Goal: Navigation & Orientation: Find specific page/section

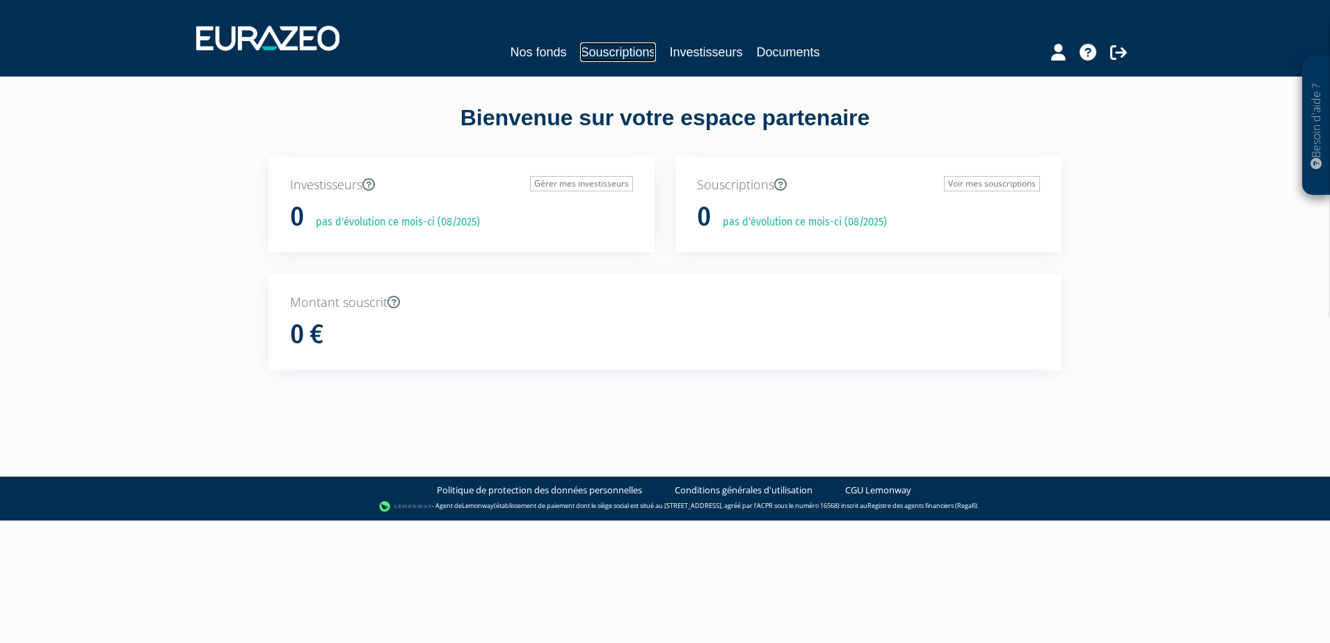
click at [620, 52] on link "Souscriptions" at bounding box center [617, 51] width 75 height 19
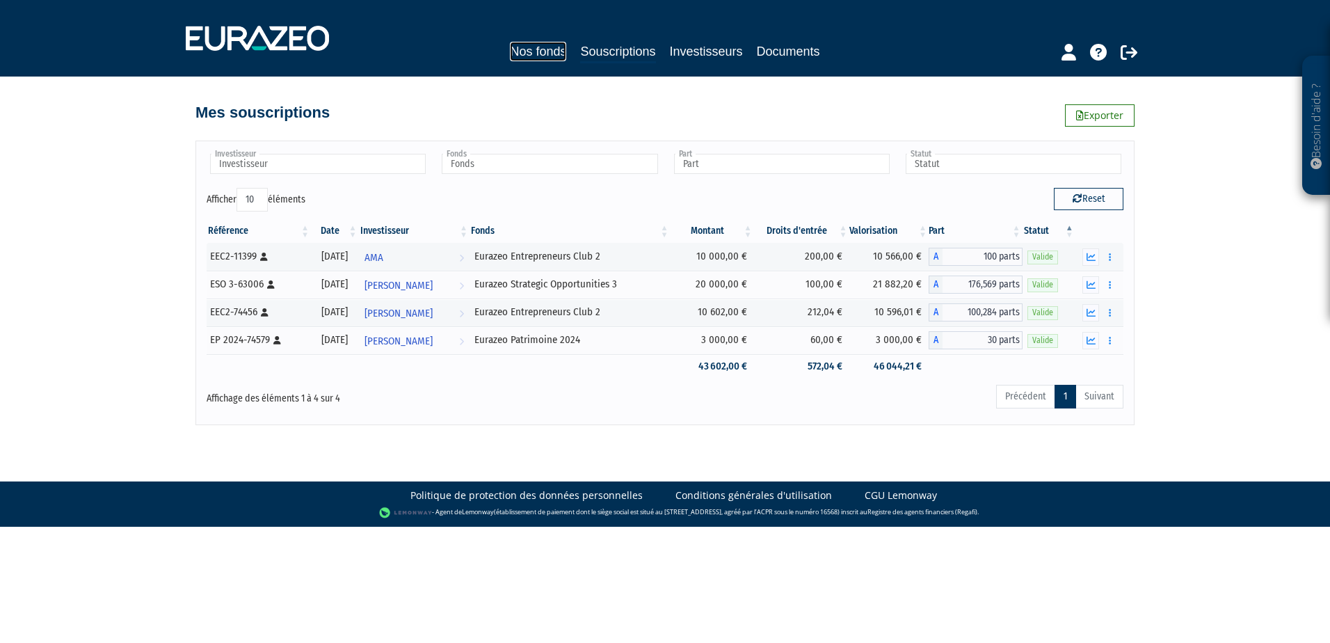
click at [541, 53] on link "Nos fonds" at bounding box center [538, 51] width 56 height 19
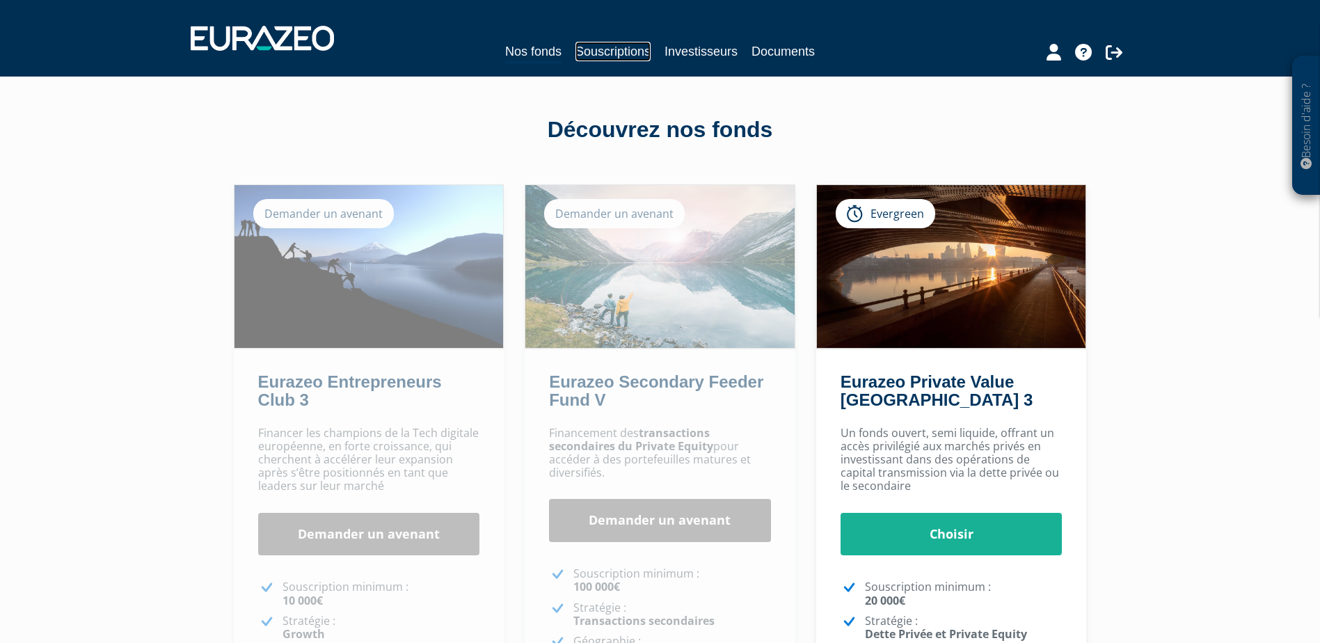
click at [618, 52] on link "Souscriptions" at bounding box center [612, 51] width 75 height 19
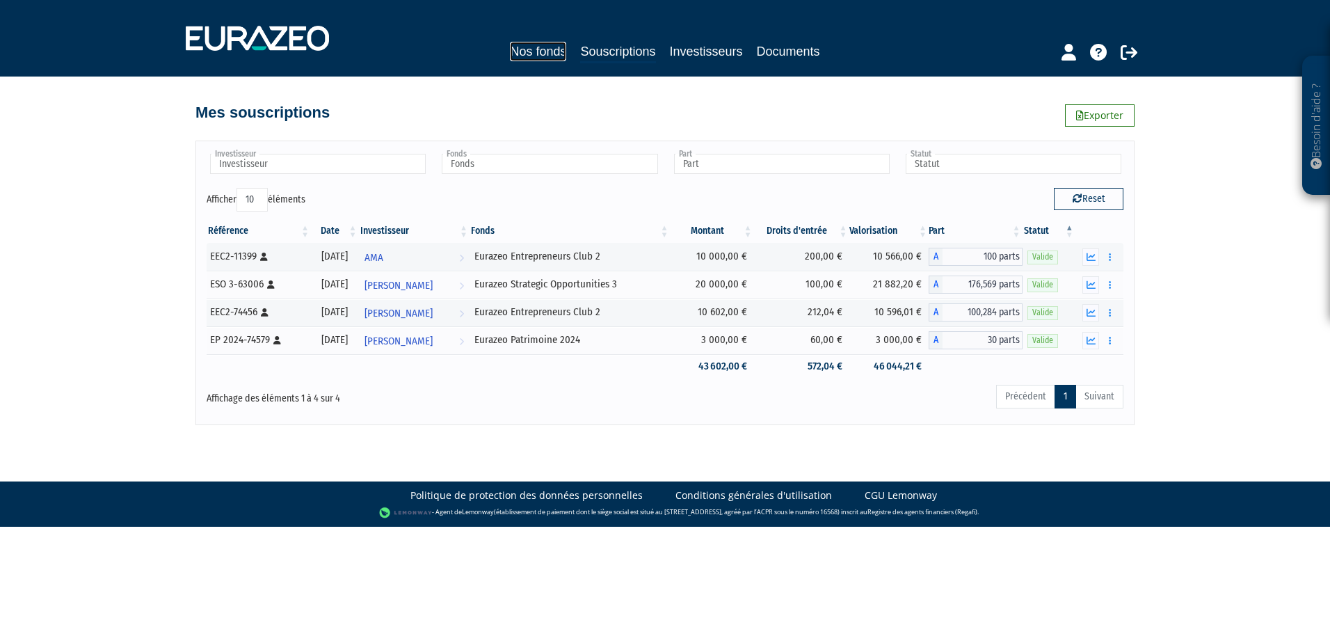
click at [550, 54] on link "Nos fonds" at bounding box center [538, 51] width 56 height 19
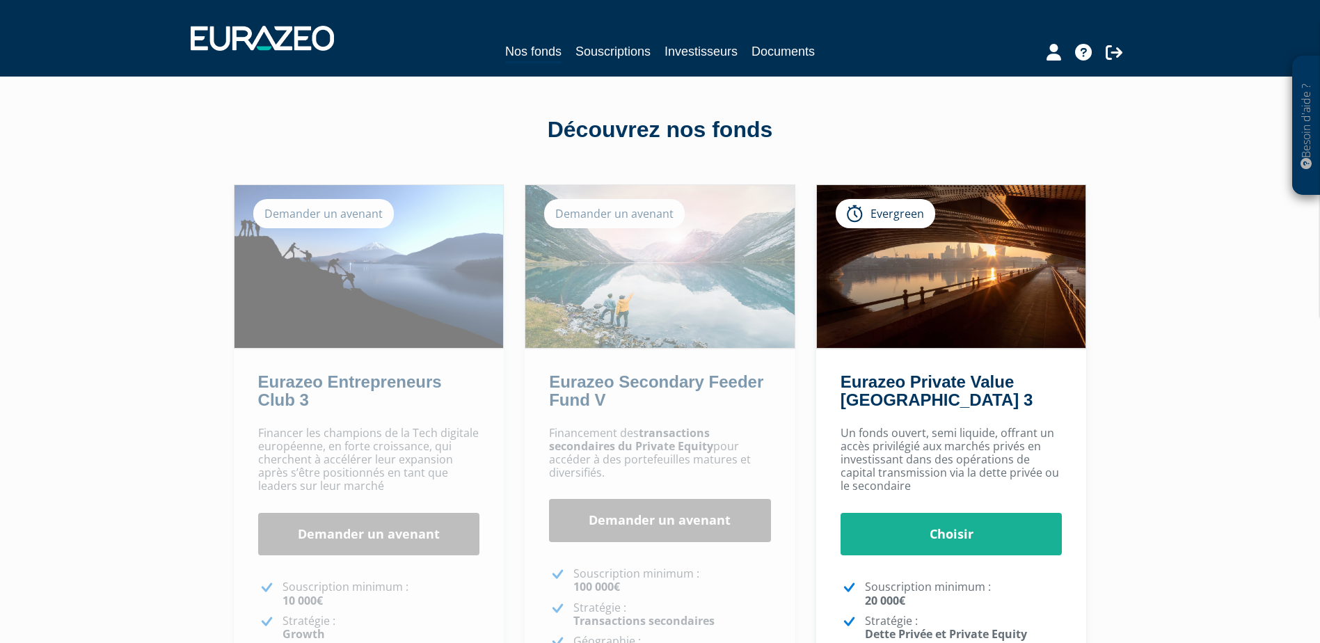
click at [301, 212] on div "Demander un avenant" at bounding box center [323, 213] width 141 height 29
